Goal: Check status: Check status

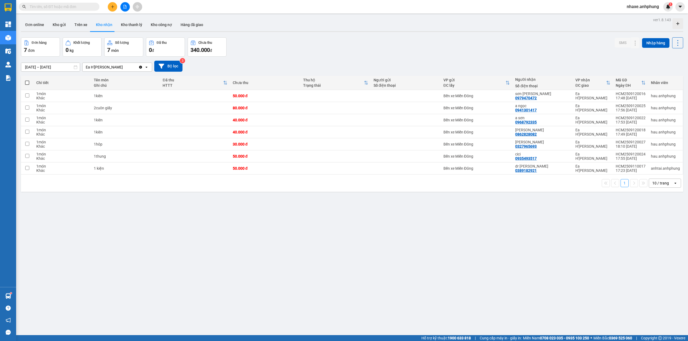
click at [49, 68] on input "[DATE] – [DATE]" at bounding box center [50, 67] width 59 height 9
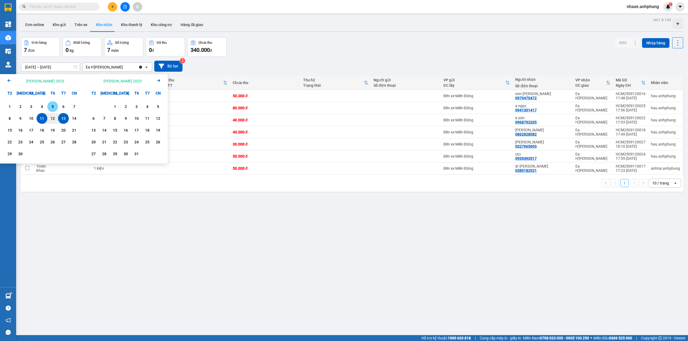
click at [52, 109] on div "5" at bounding box center [53, 106] width 8 height 6
click at [64, 120] on div "13" at bounding box center [64, 118] width 8 height 6
type input "[DATE] – [DATE]"
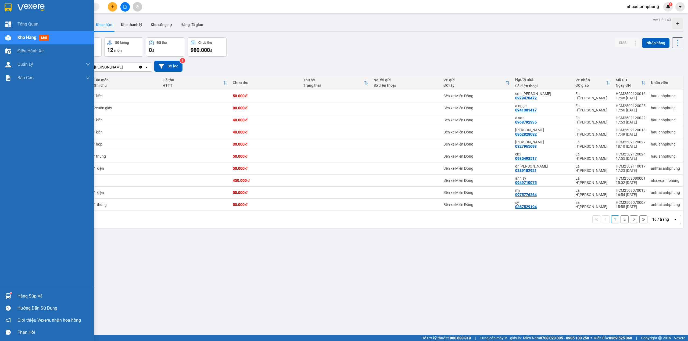
click at [16, 6] on div at bounding box center [47, 8] width 94 height 17
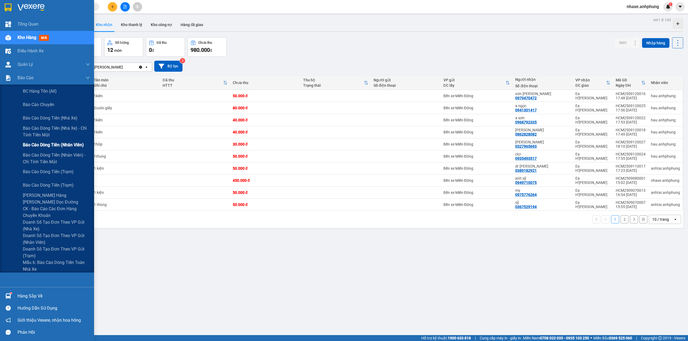
click at [62, 143] on span "Báo cáo dòng tiền (nhân viên)" at bounding box center [53, 145] width 61 height 7
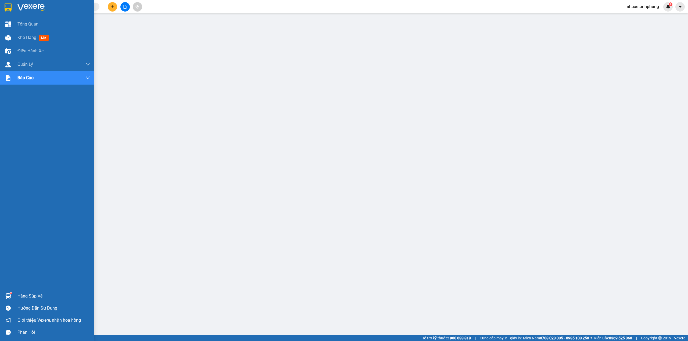
click at [30, 5] on img at bounding box center [30, 7] width 27 height 8
